Goal: Information Seeking & Learning: Learn about a topic

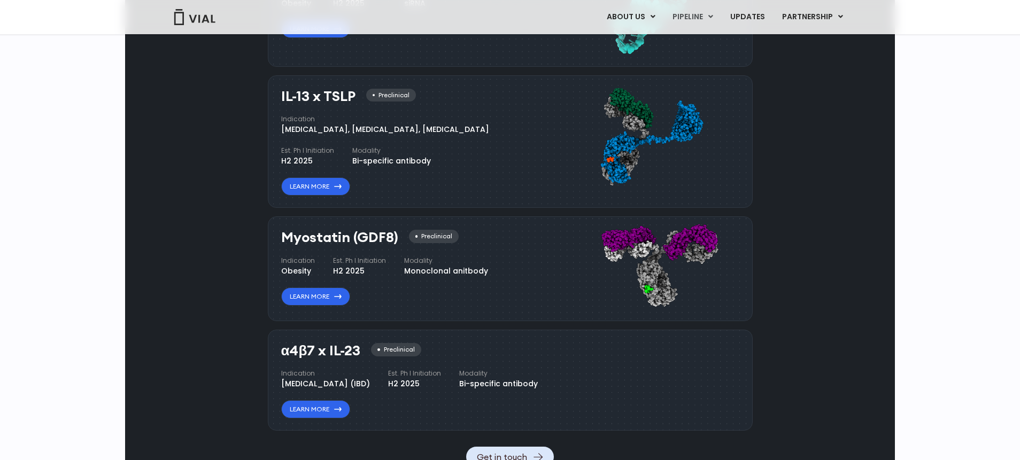
scroll to position [937, 0]
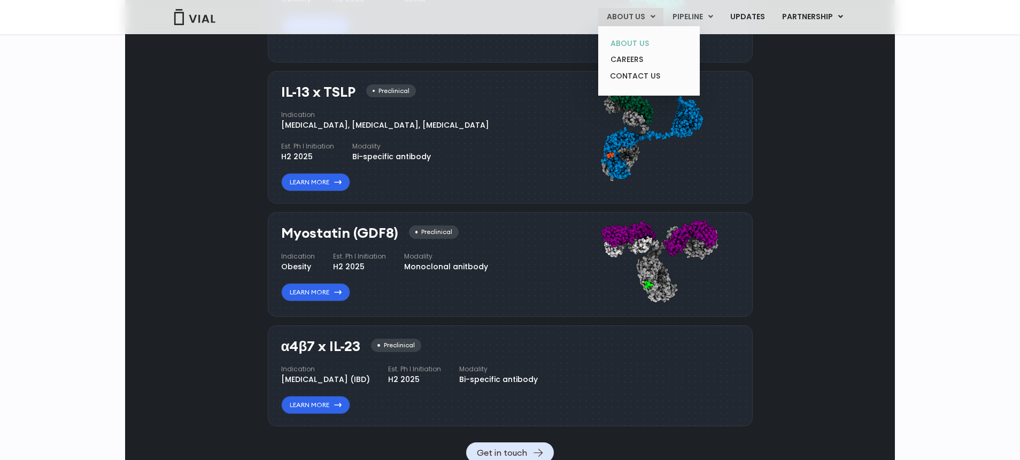
click at [636, 43] on link "ABOUT US" at bounding box center [649, 43] width 94 height 17
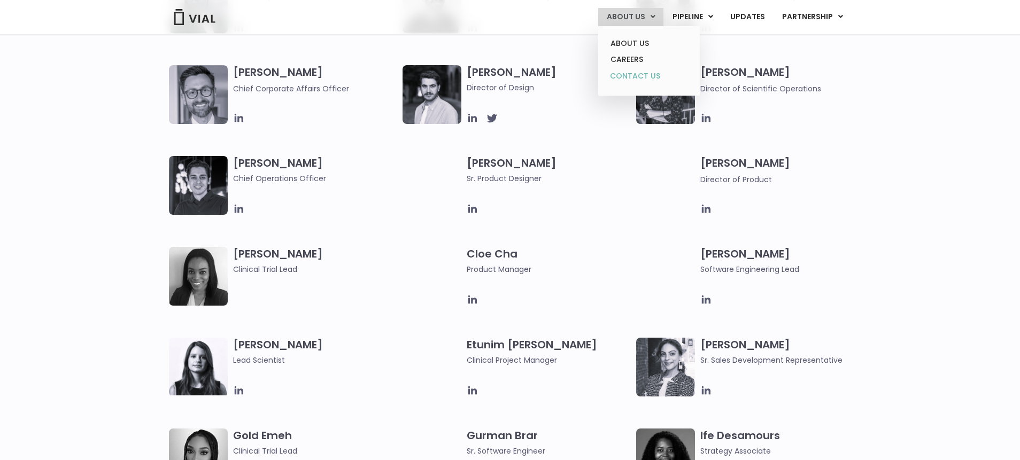
scroll to position [740, 0]
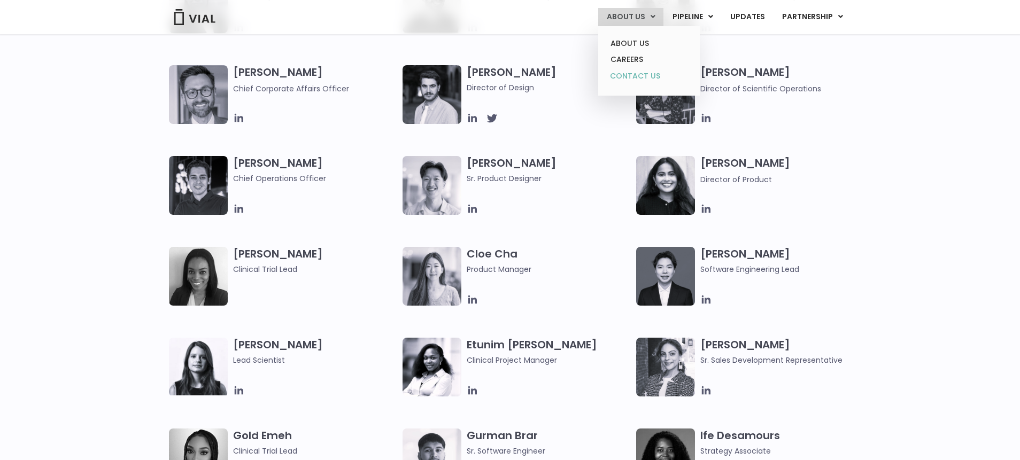
click at [637, 68] on link "CONTACT US" at bounding box center [649, 76] width 94 height 17
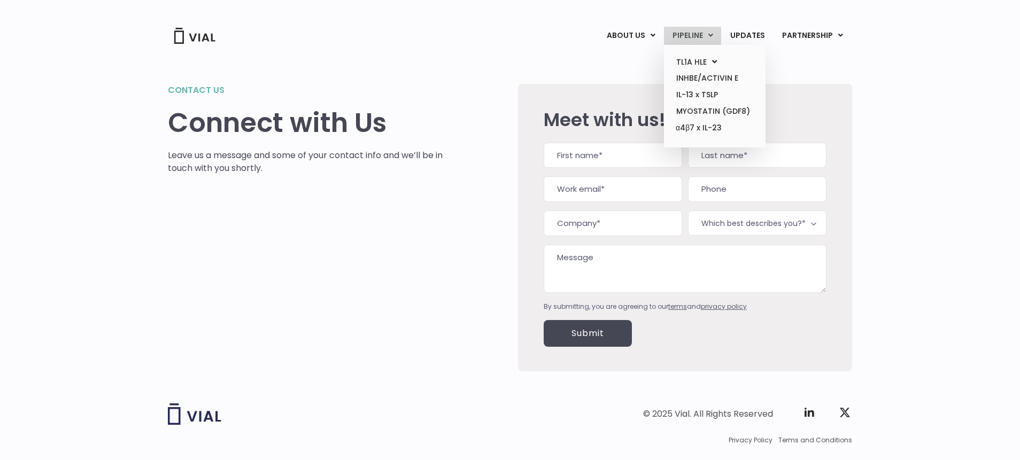
click at [700, 38] on link "PIPELINE" at bounding box center [692, 36] width 57 height 18
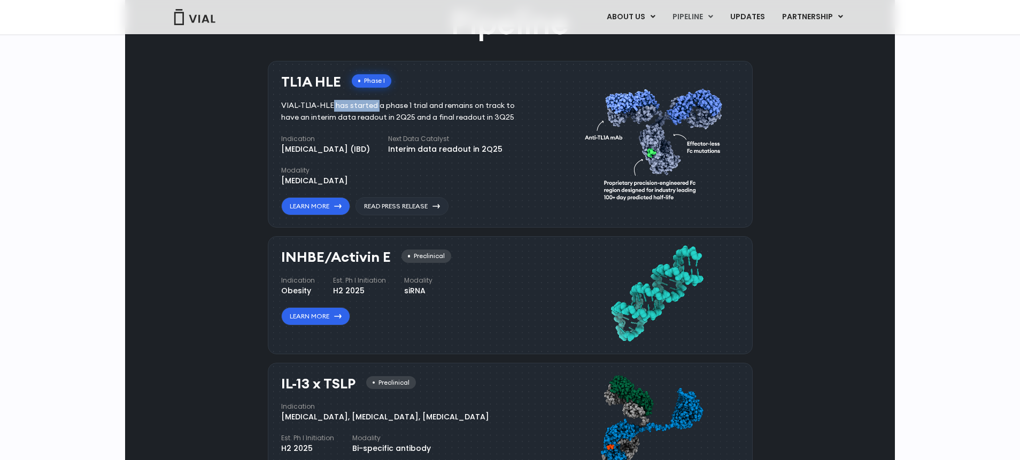
drag, startPoint x: 282, startPoint y: 105, endPoint x: 332, endPoint y: 106, distance: 49.7
click at [332, 106] on div "VIAL-TL1A-HLE has started a phase 1 trial and remains on track to have an inter…" at bounding box center [406, 112] width 250 height 24
copy div "VIAL-TL1A-HLE"
